Goal: Information Seeking & Learning: Learn about a topic

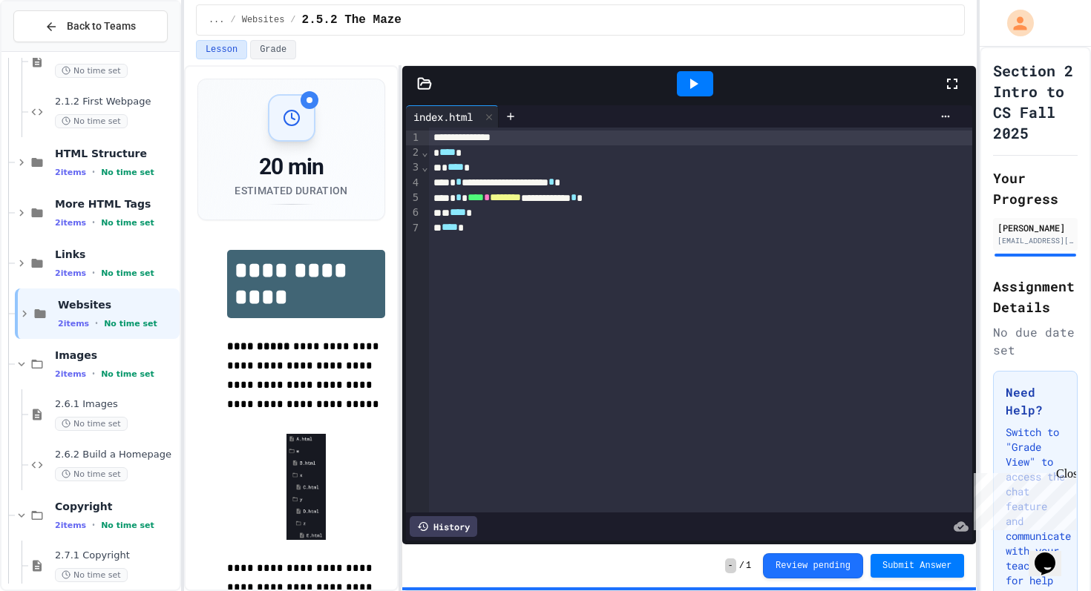
scroll to position [206, 0]
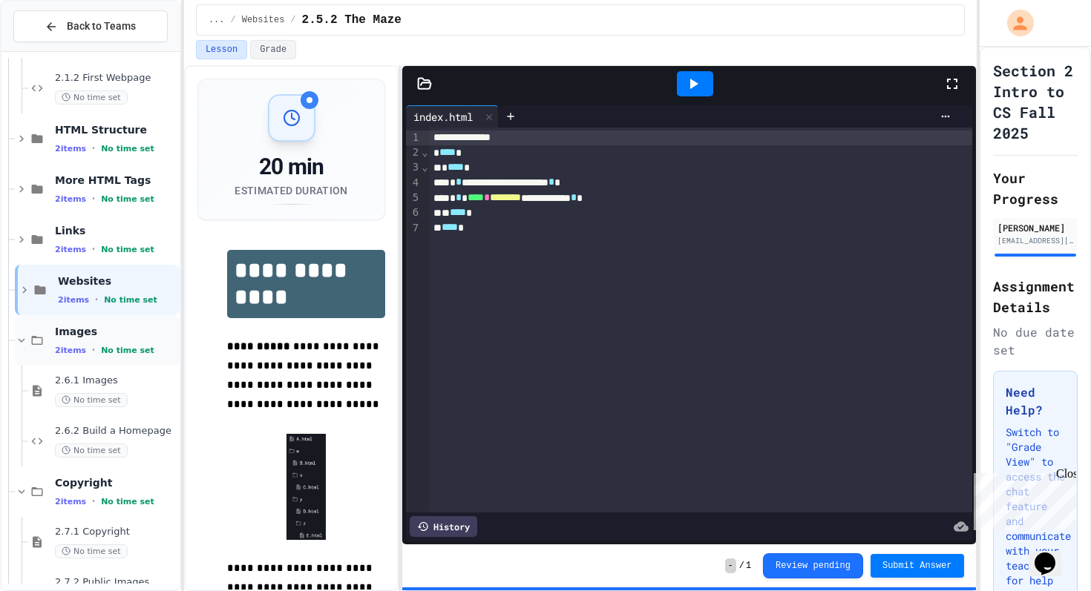
click at [15, 341] on icon at bounding box center [21, 340] width 13 height 13
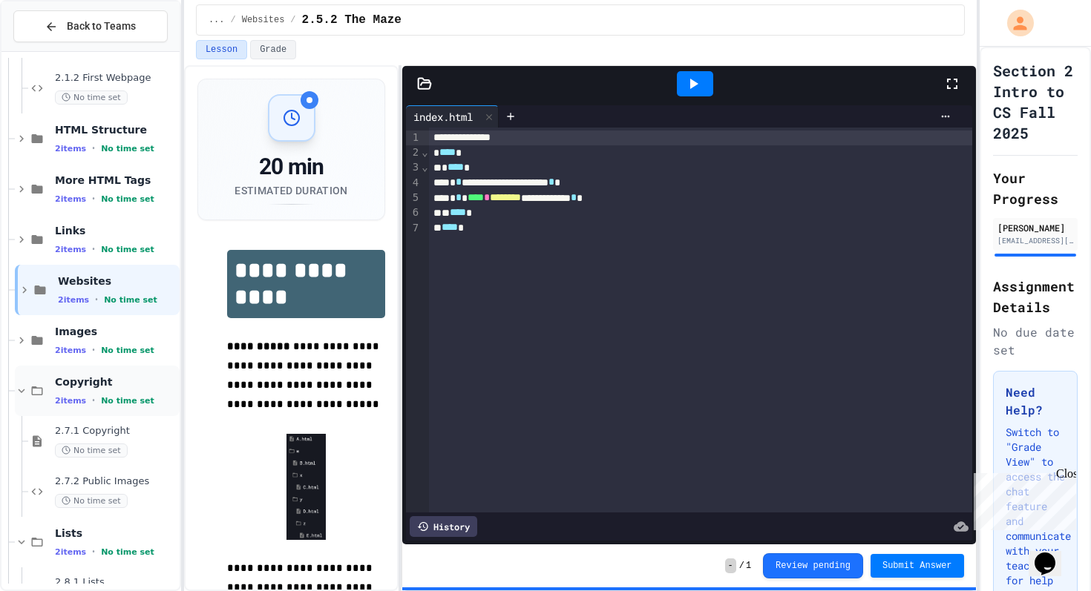
click at [21, 387] on icon at bounding box center [21, 390] width 13 height 13
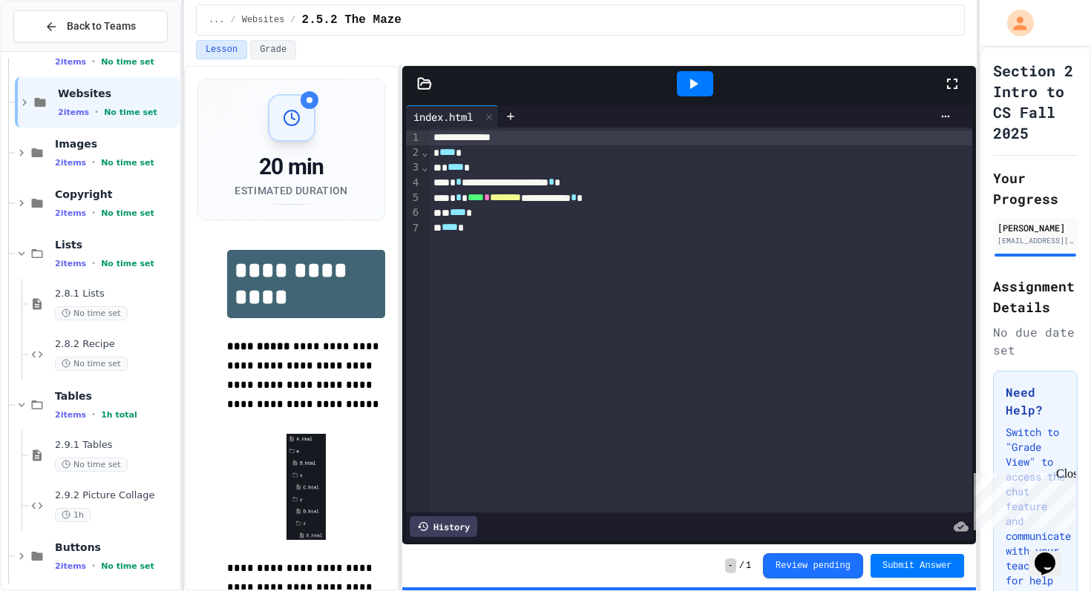
scroll to position [405, 0]
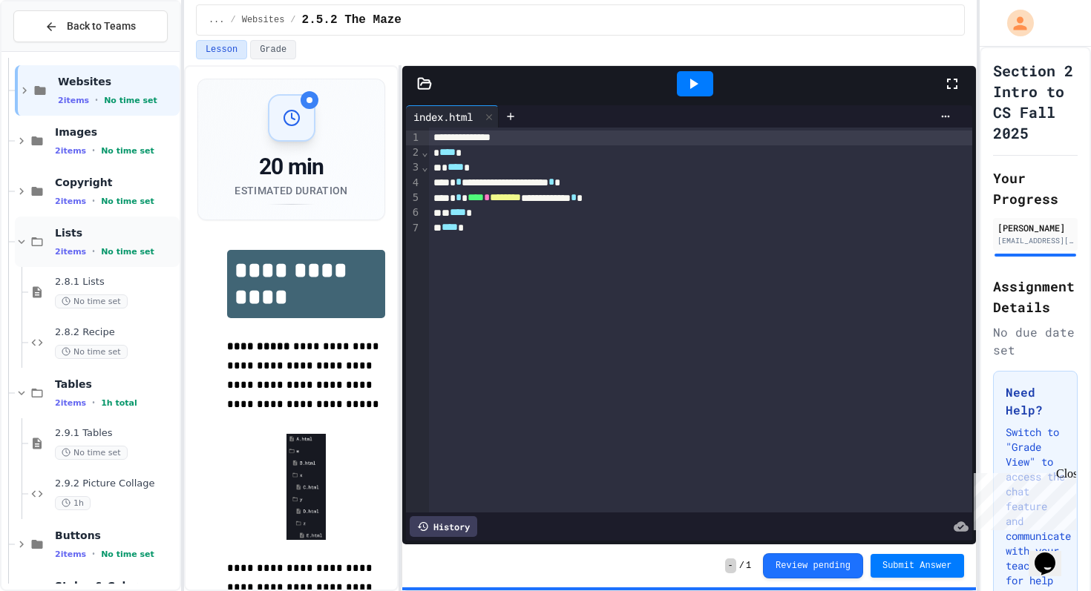
click at [23, 244] on icon at bounding box center [21, 241] width 13 height 13
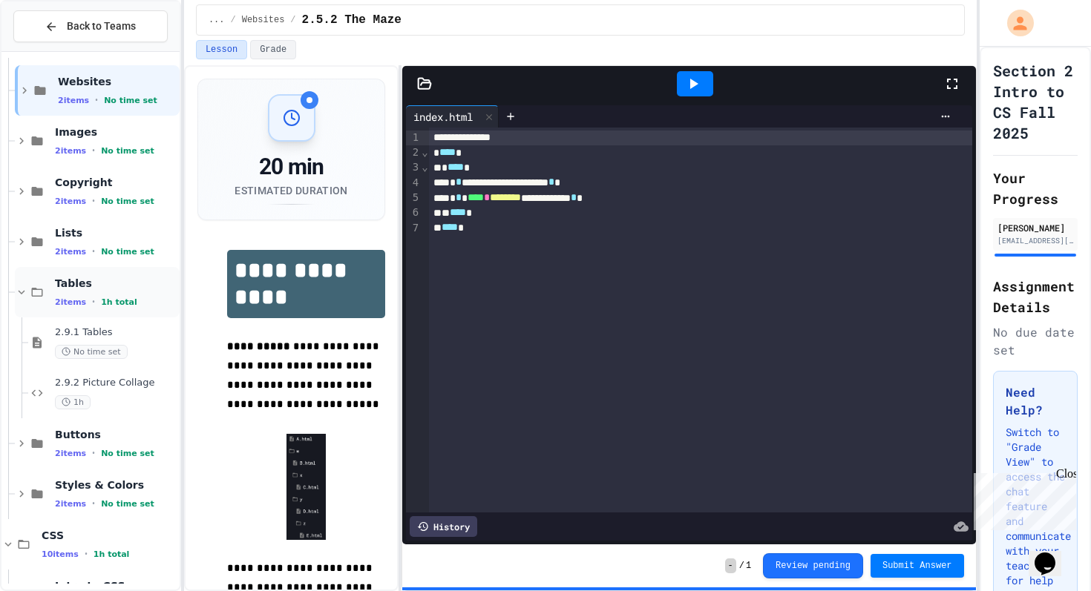
click at [19, 292] on icon at bounding box center [21, 292] width 13 height 13
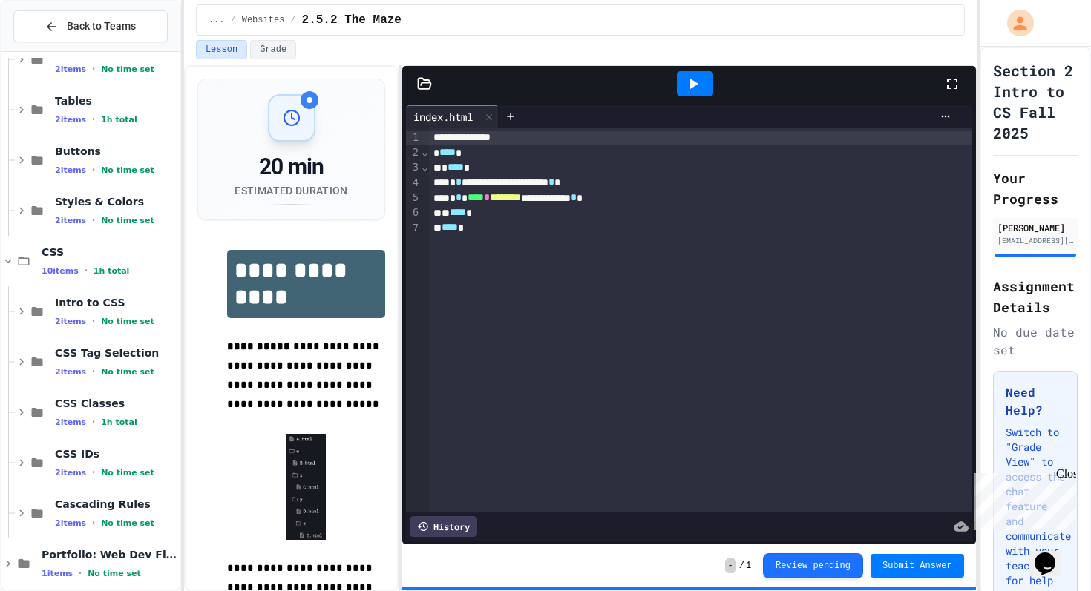
scroll to position [592, 0]
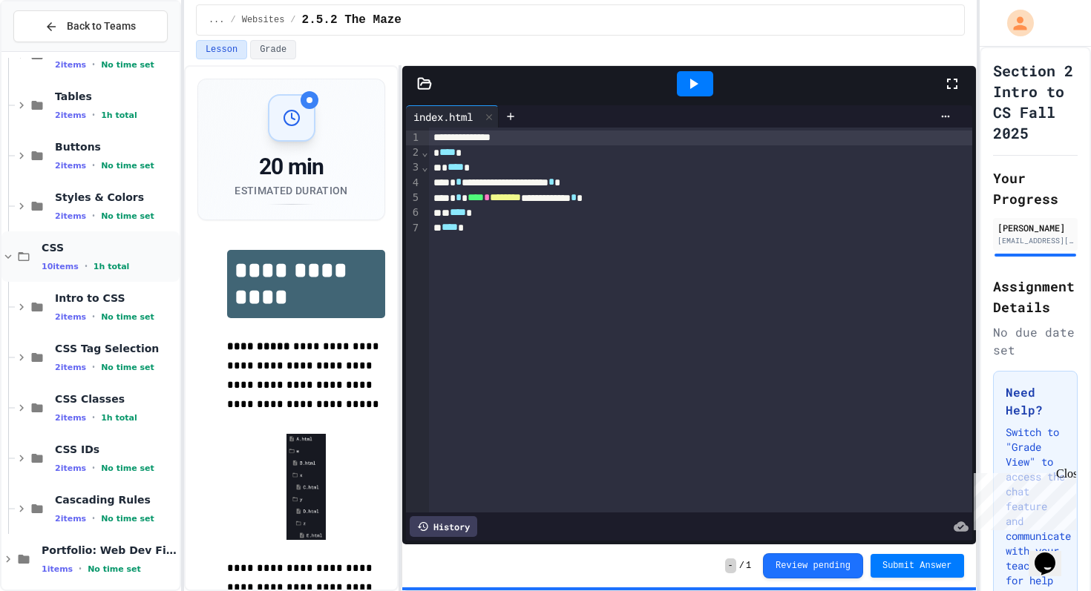
click at [9, 257] on icon at bounding box center [8, 257] width 7 height 4
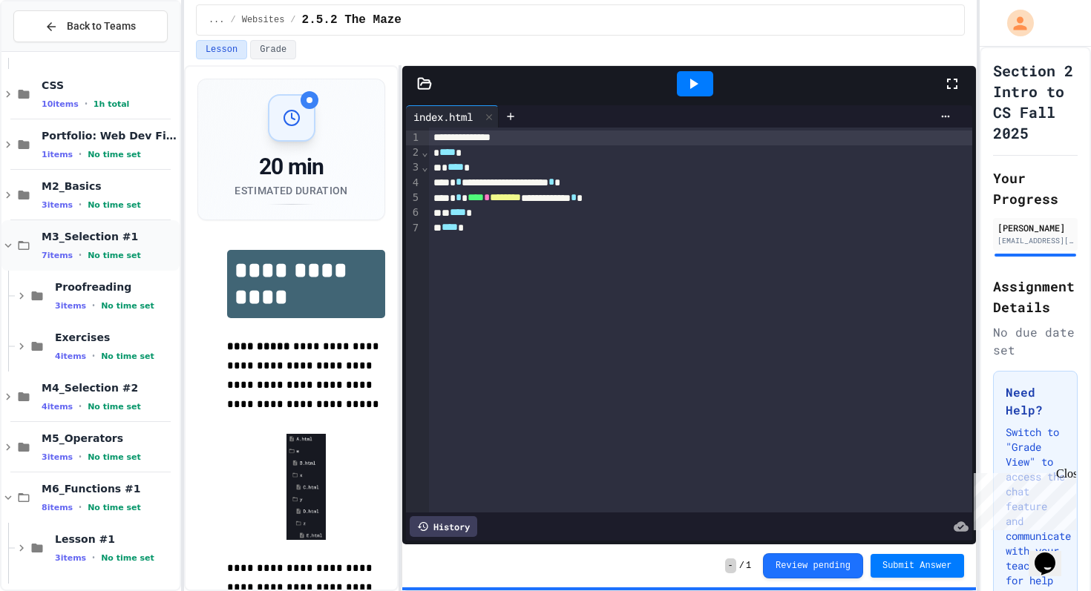
click at [9, 242] on icon at bounding box center [7, 245] width 13 height 13
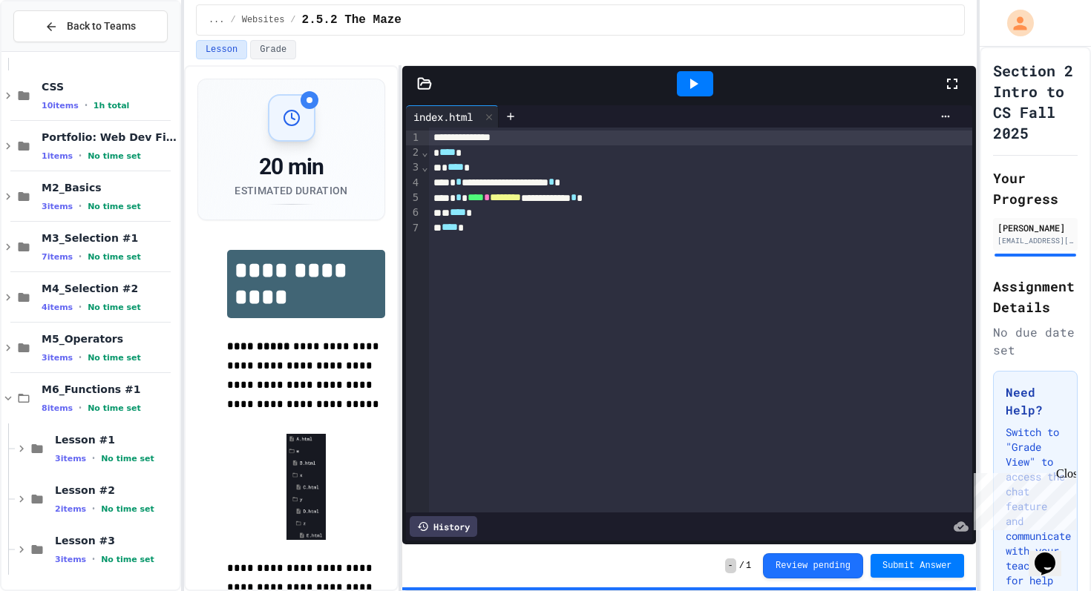
scroll to position [753, 0]
click at [19, 448] on icon at bounding box center [21, 448] width 13 height 13
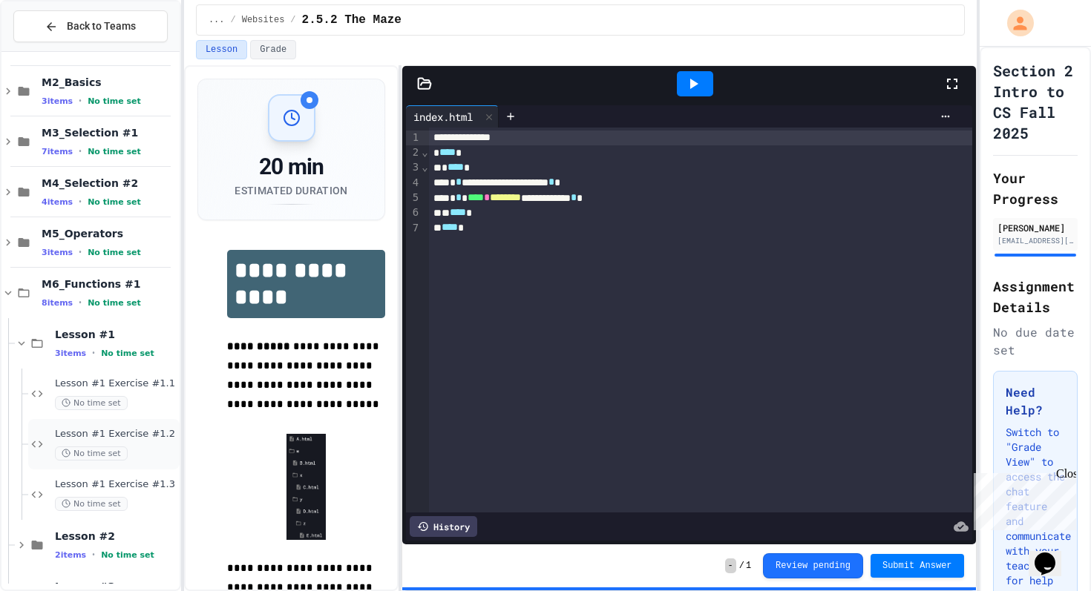
scroll to position [905, 0]
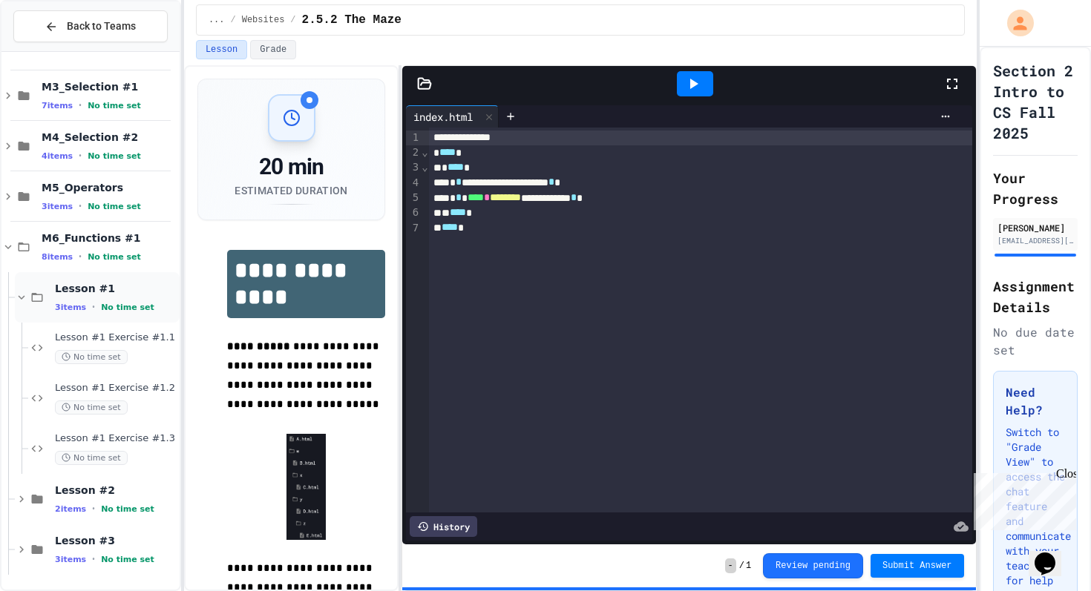
click at [21, 292] on icon at bounding box center [21, 297] width 13 height 13
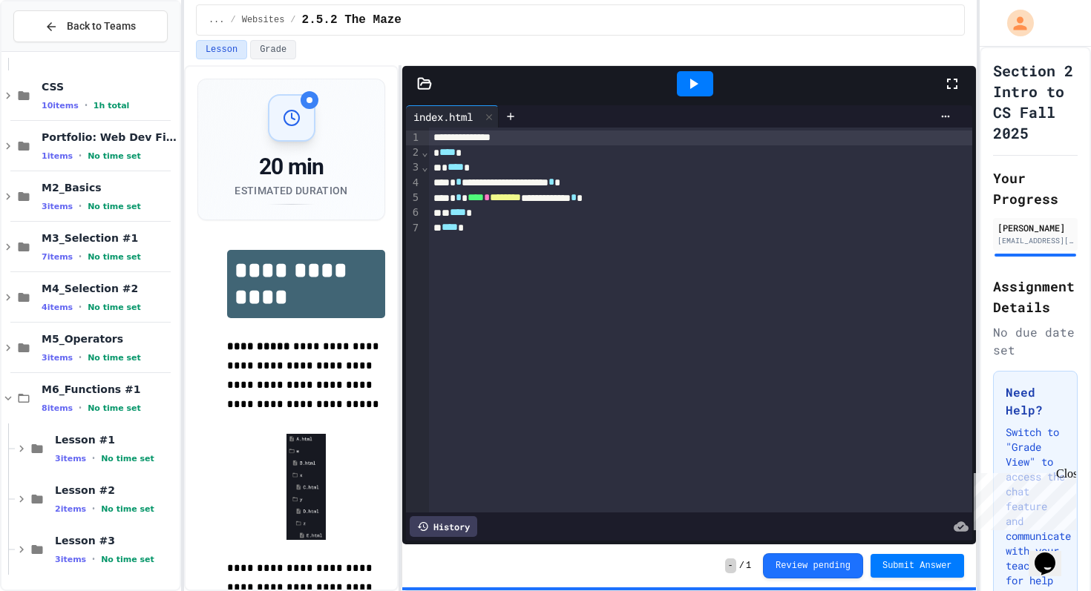
scroll to position [753, 0]
click at [9, 396] on icon at bounding box center [7, 398] width 13 height 13
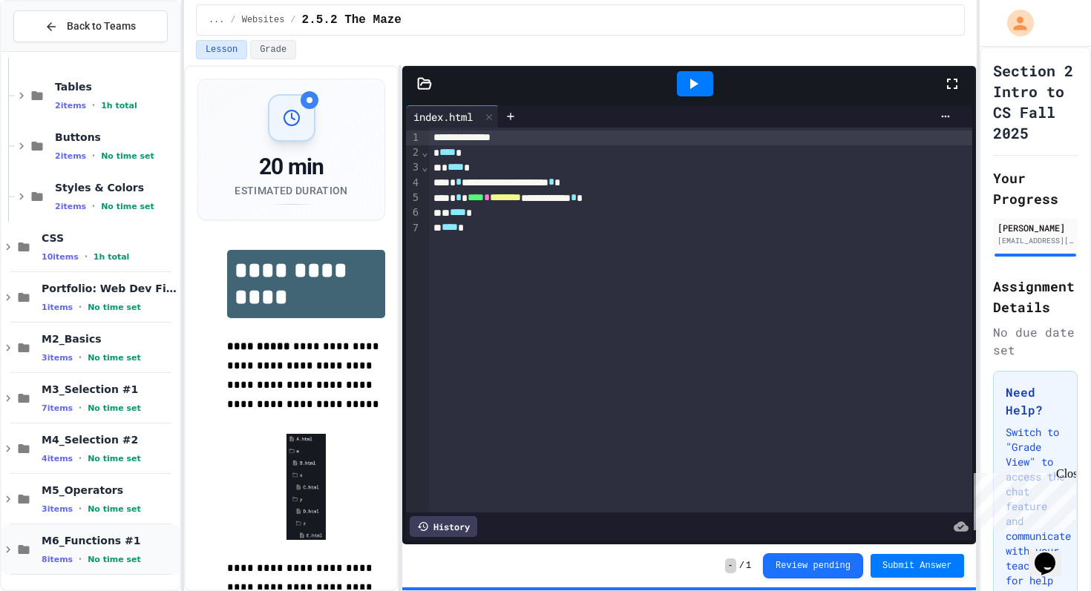
click at [78, 539] on span "M6_Functions #1" at bounding box center [109, 540] width 135 height 13
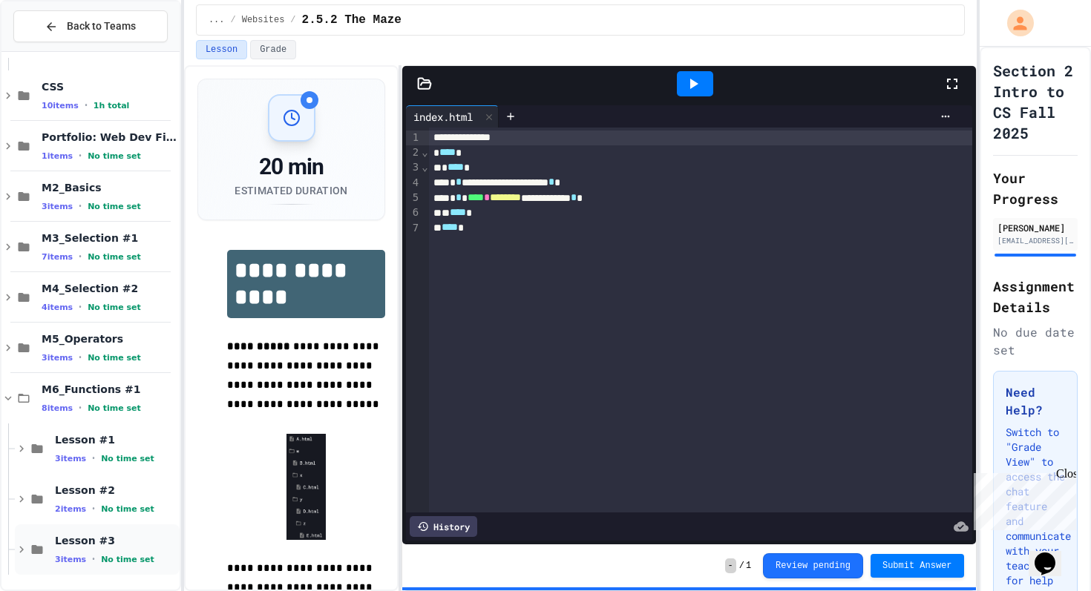
click at [76, 555] on span "3 items" at bounding box center [70, 560] width 31 height 10
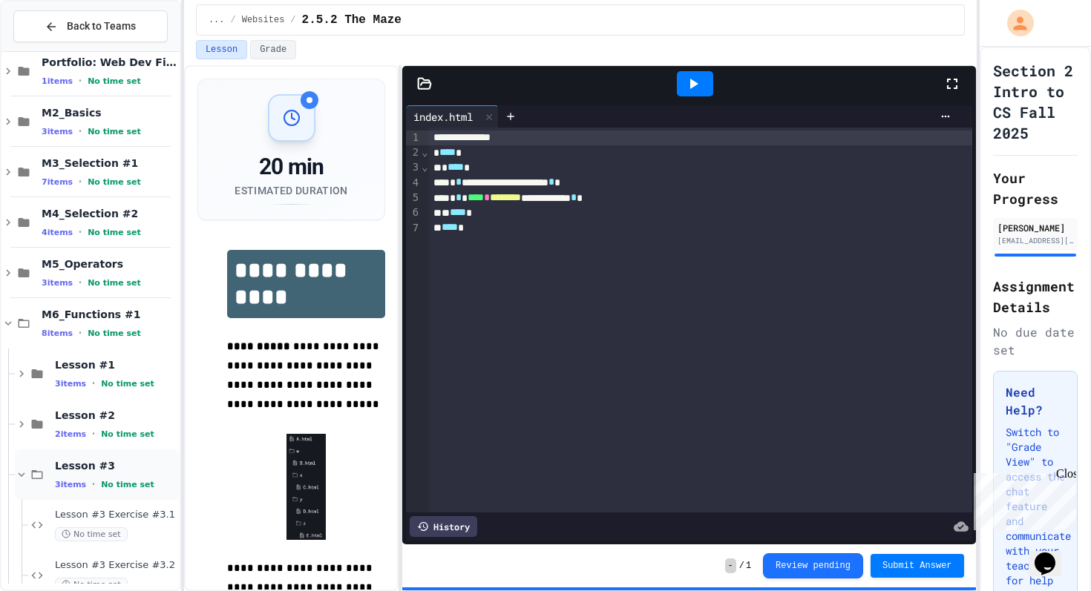
scroll to position [905, 0]
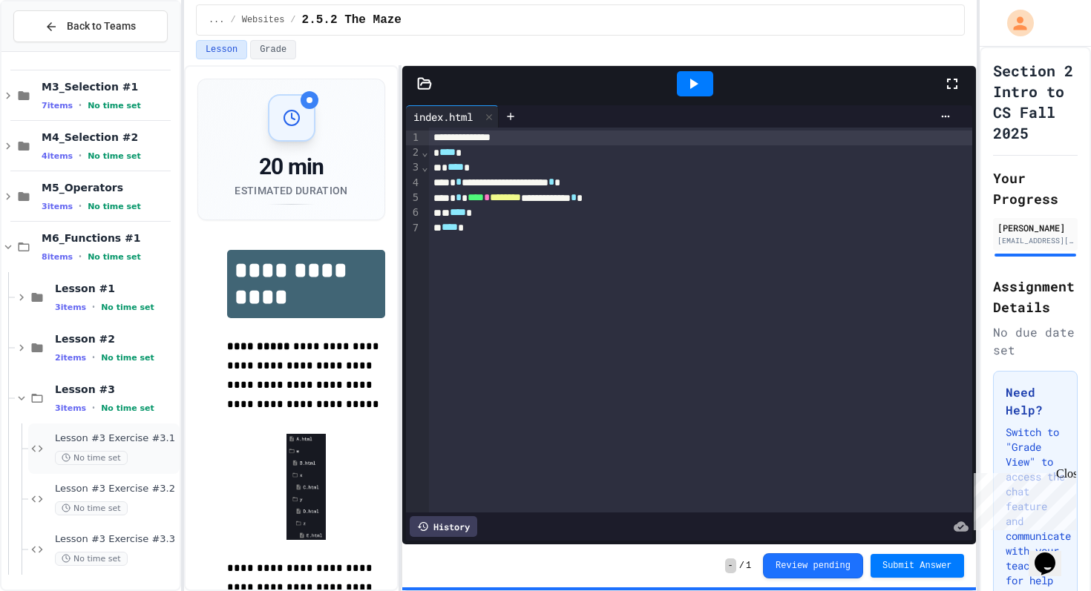
click at [140, 440] on span "Lesson #3 Exercise #3.1" at bounding box center [116, 439] width 122 height 13
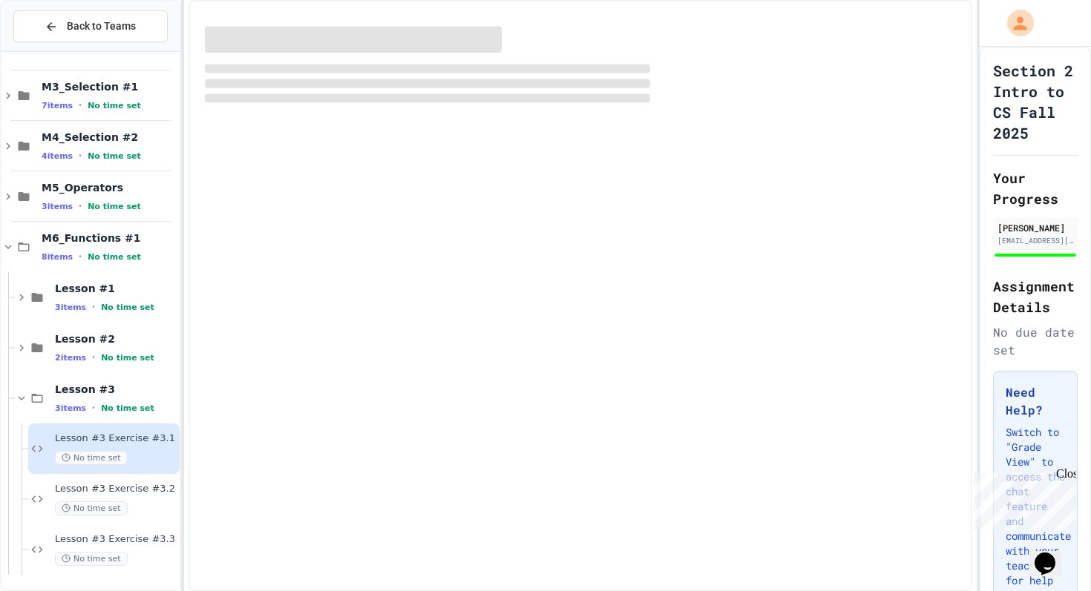
scroll to position [887, 0]
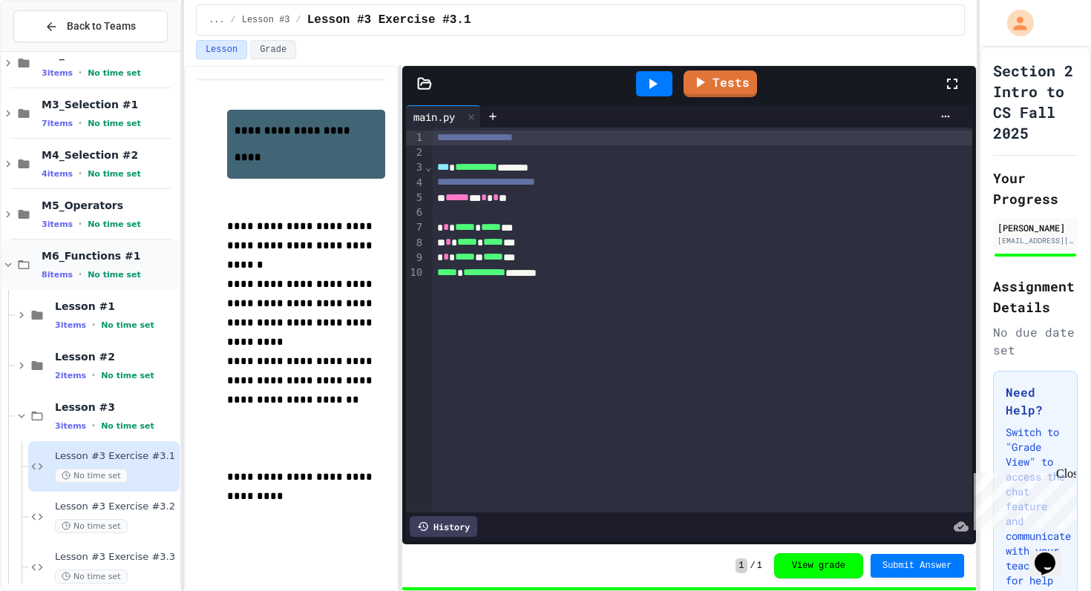
click at [10, 261] on icon at bounding box center [7, 264] width 13 height 13
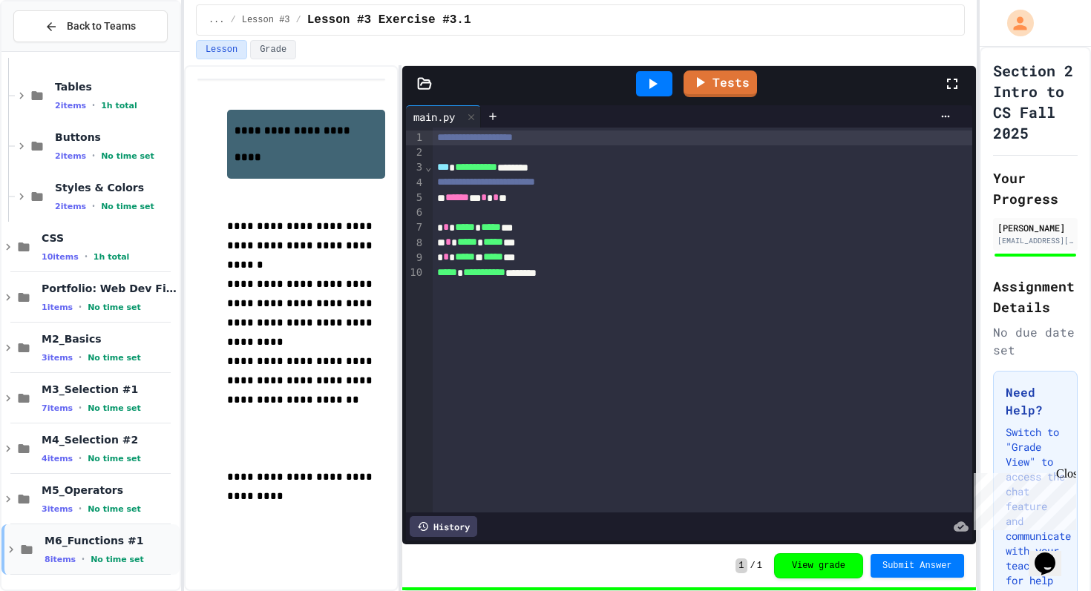
click at [9, 552] on icon at bounding box center [11, 550] width 4 height 7
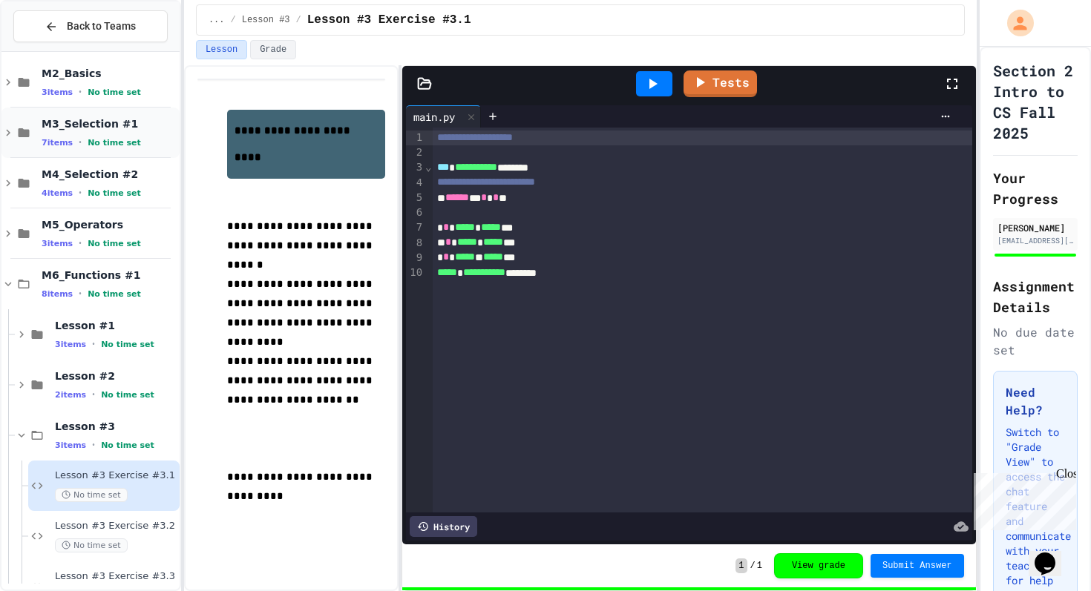
scroll to position [905, 0]
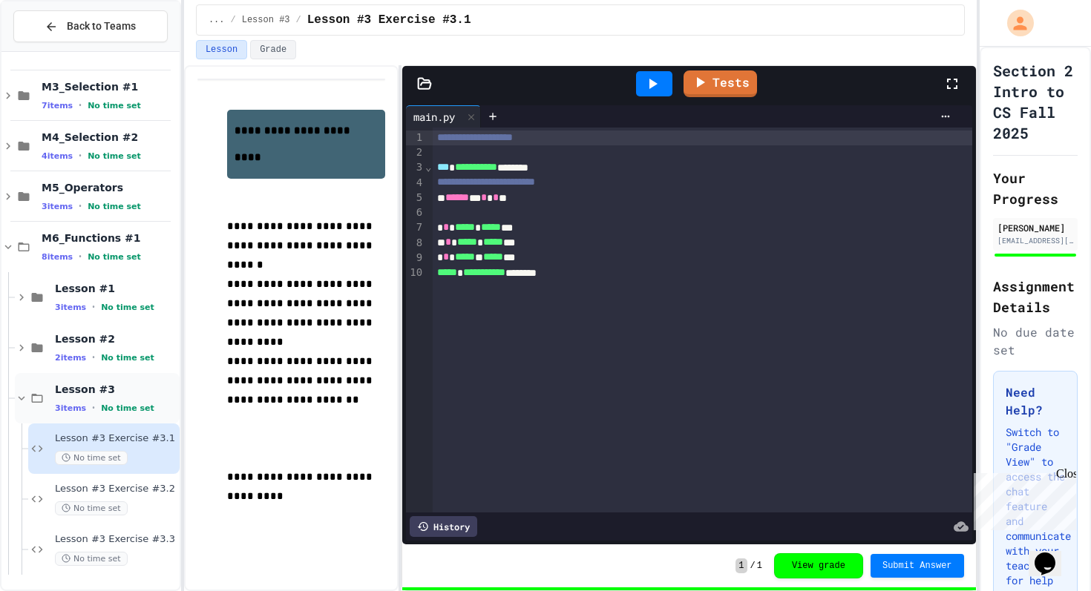
click at [19, 400] on icon at bounding box center [21, 398] width 13 height 13
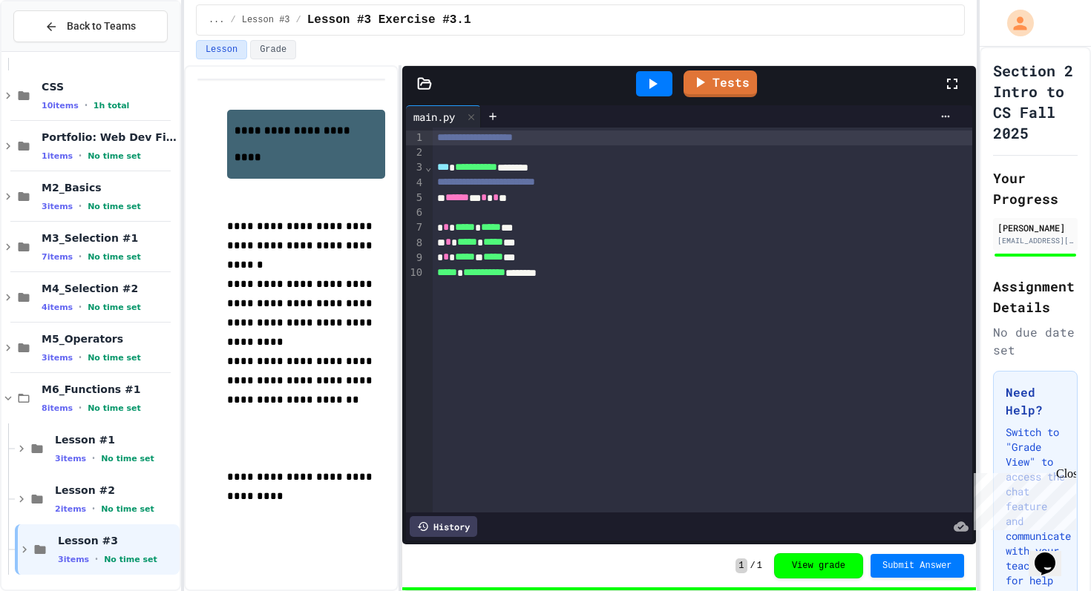
scroll to position [753, 0]
click at [25, 449] on icon at bounding box center [21, 448] width 13 height 13
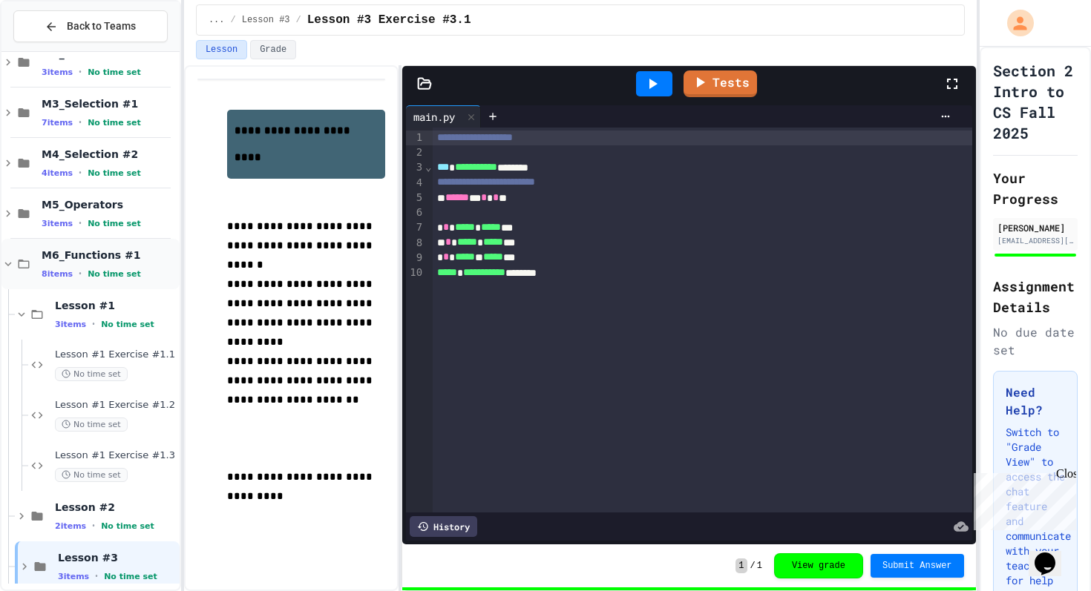
scroll to position [905, 0]
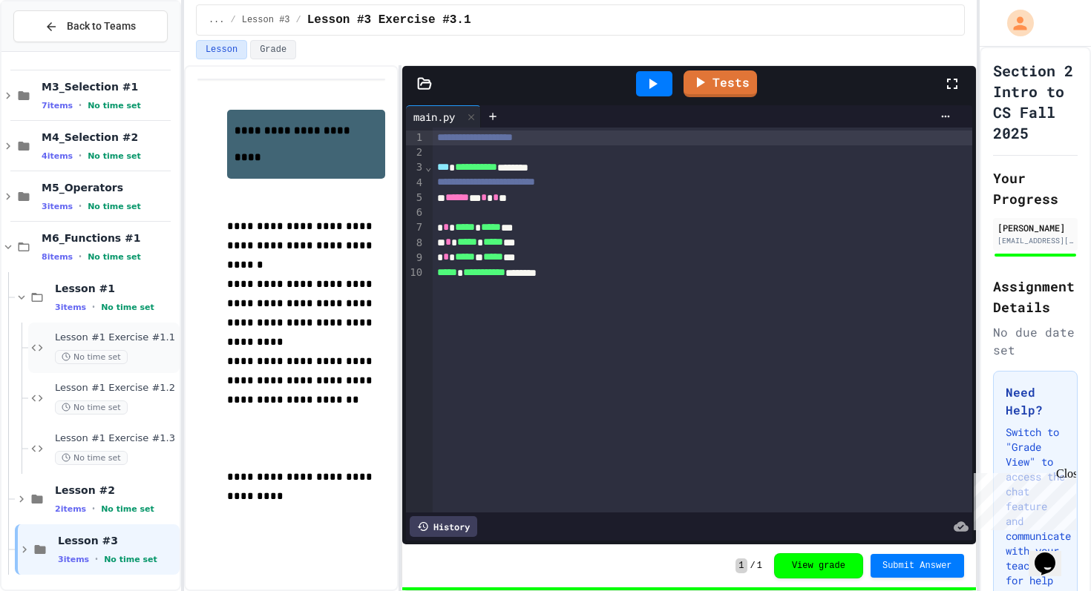
click at [117, 341] on span "Lesson #1 Exercise #1.1" at bounding box center [116, 338] width 122 height 13
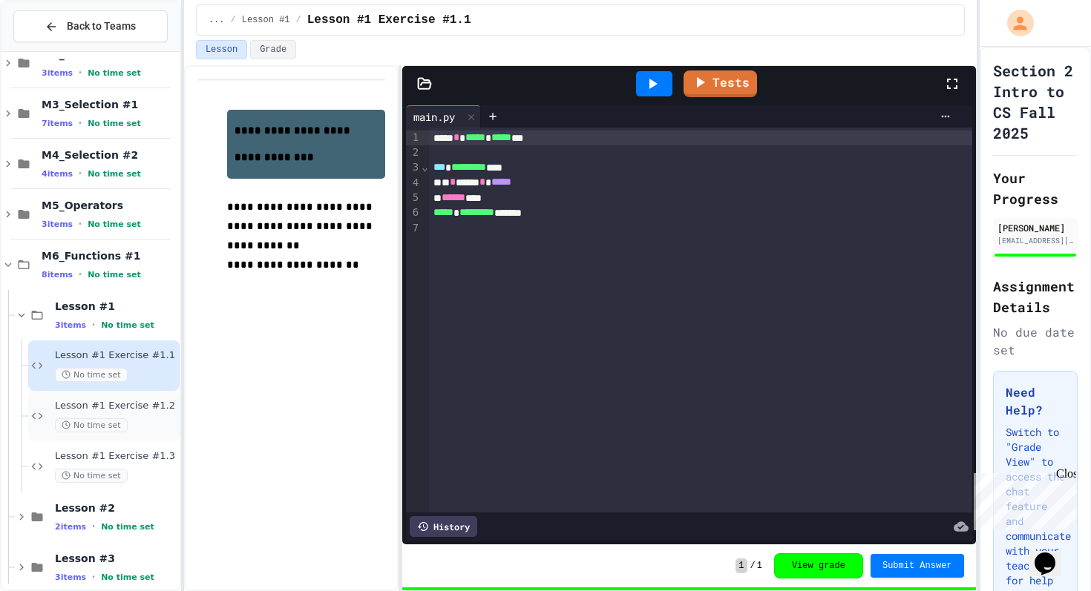
click at [125, 407] on span "Lesson #1 Exercise #1.2" at bounding box center [116, 406] width 122 height 13
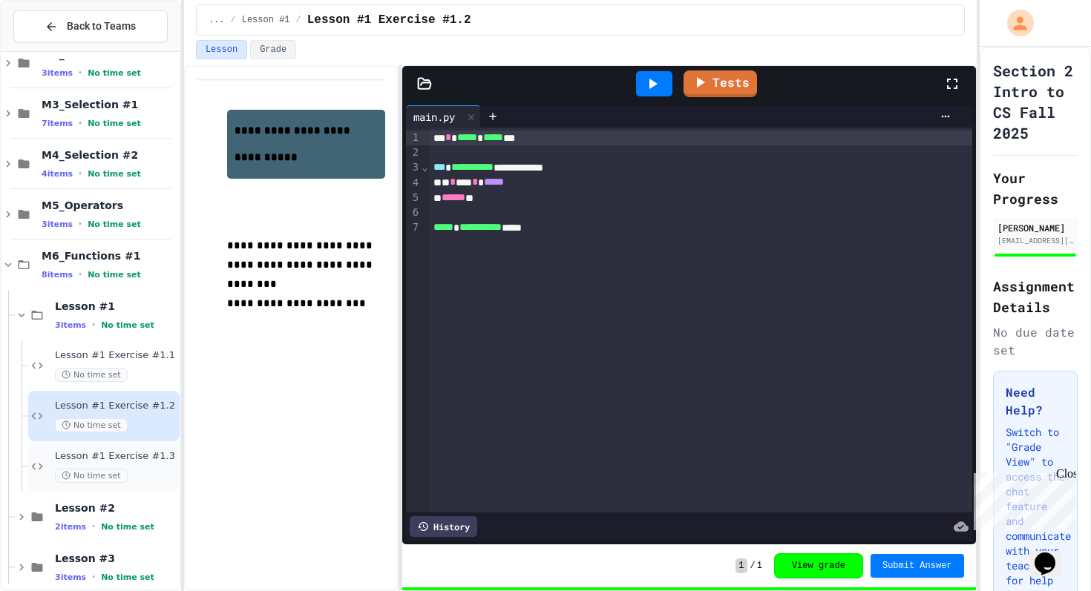
click at [140, 452] on span "Lesson #1 Exercise #1.3" at bounding box center [116, 456] width 122 height 13
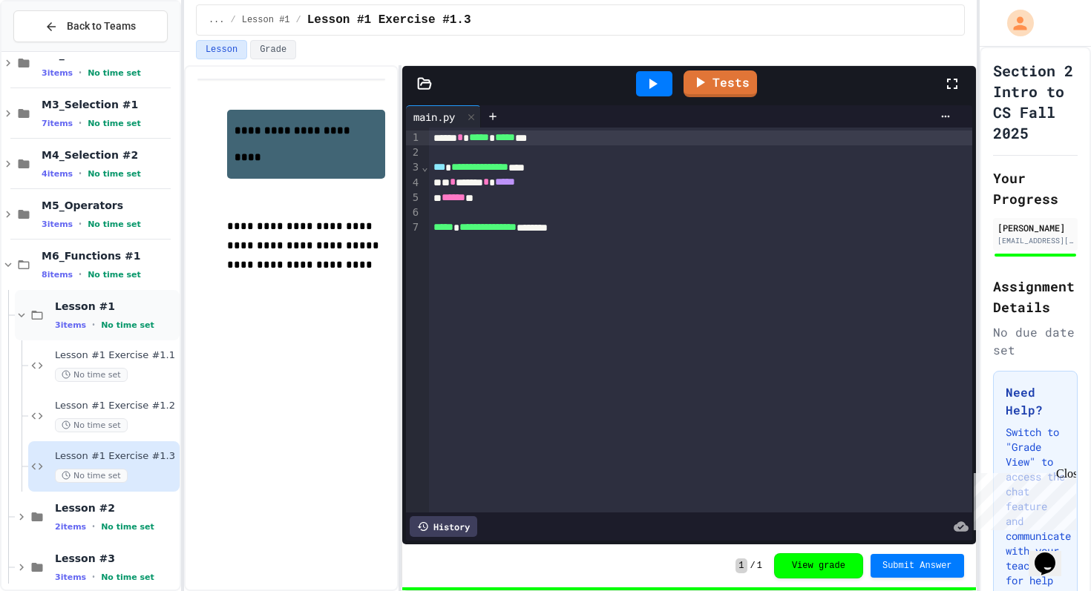
click at [24, 312] on icon at bounding box center [21, 315] width 13 height 13
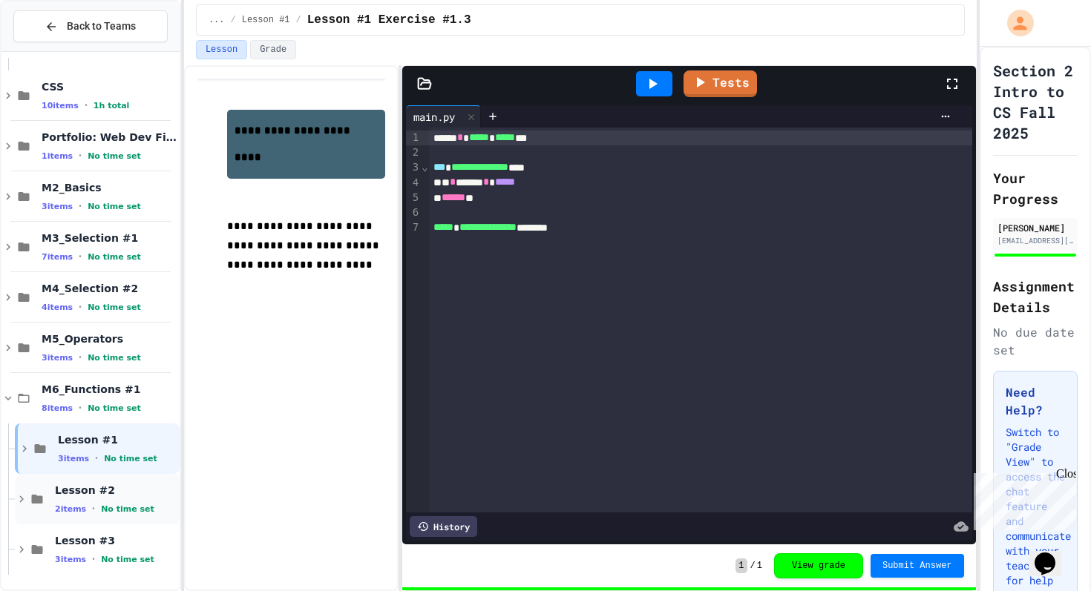
click at [113, 495] on span "Lesson #2" at bounding box center [116, 490] width 122 height 13
click at [76, 548] on div "Lesson #2 Exercise #2.1 No time set" at bounding box center [116, 550] width 122 height 33
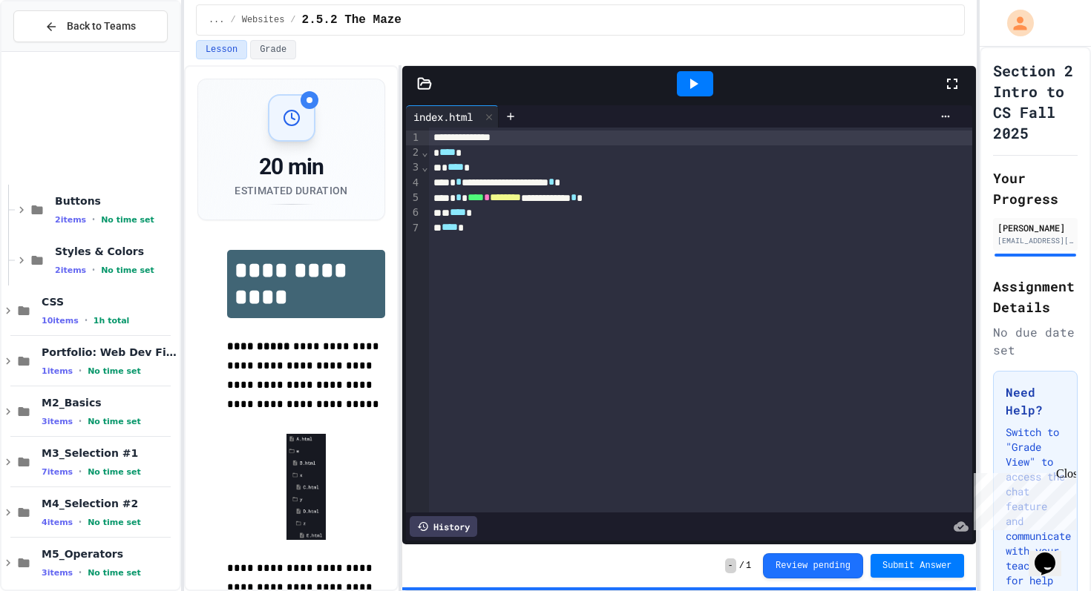
scroll to position [854, 0]
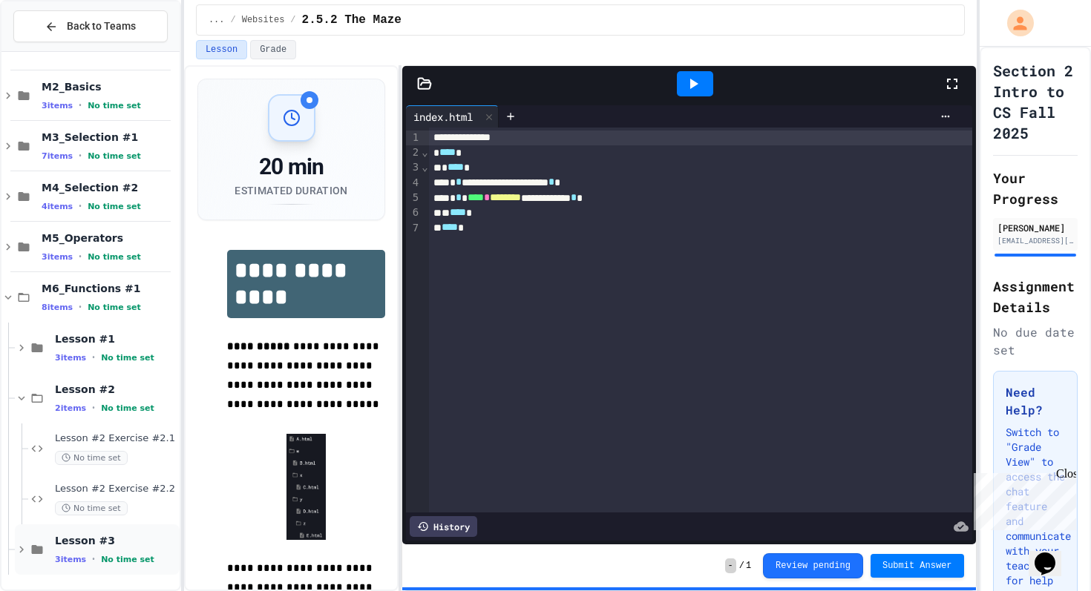
click at [20, 548] on icon at bounding box center [21, 549] width 13 height 13
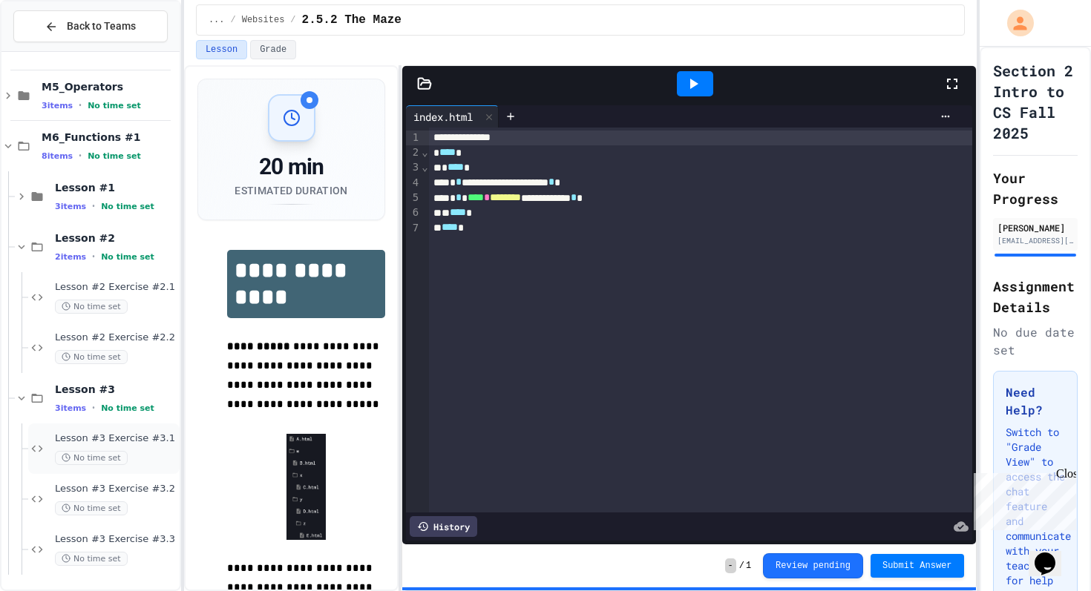
click at [110, 437] on span "Lesson #3 Exercise #3.1" at bounding box center [116, 439] width 122 height 13
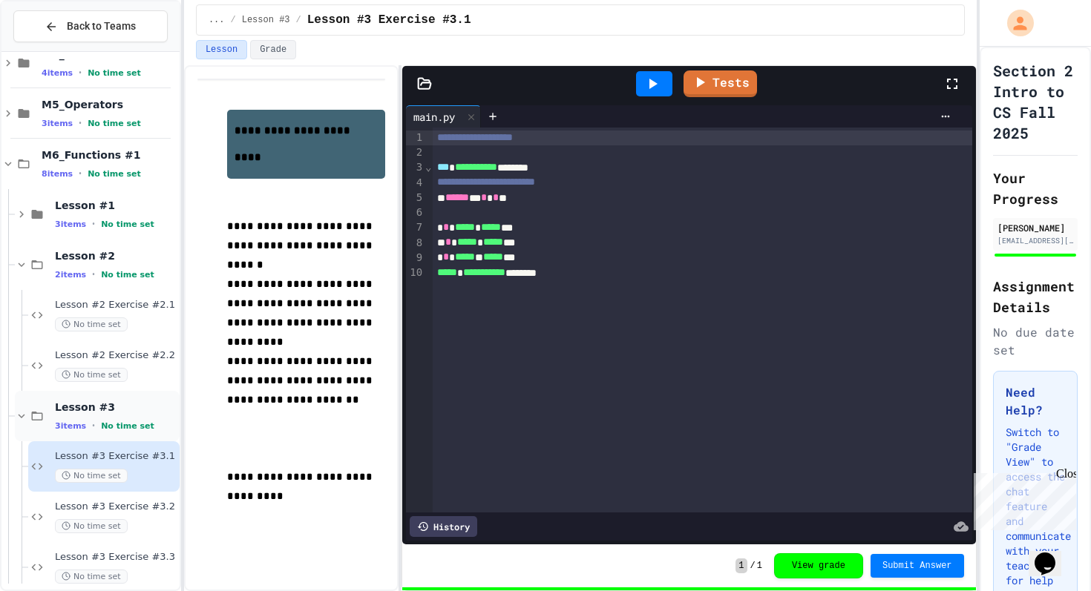
scroll to position [1006, 0]
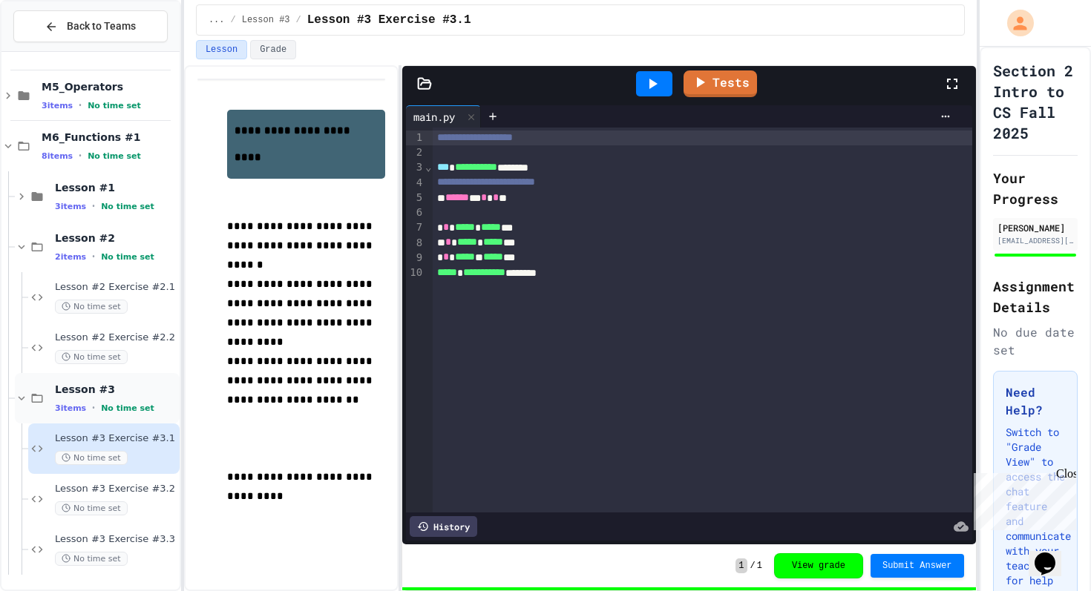
click at [18, 399] on icon at bounding box center [21, 398] width 13 height 13
